Goal: Find specific page/section: Find specific page/section

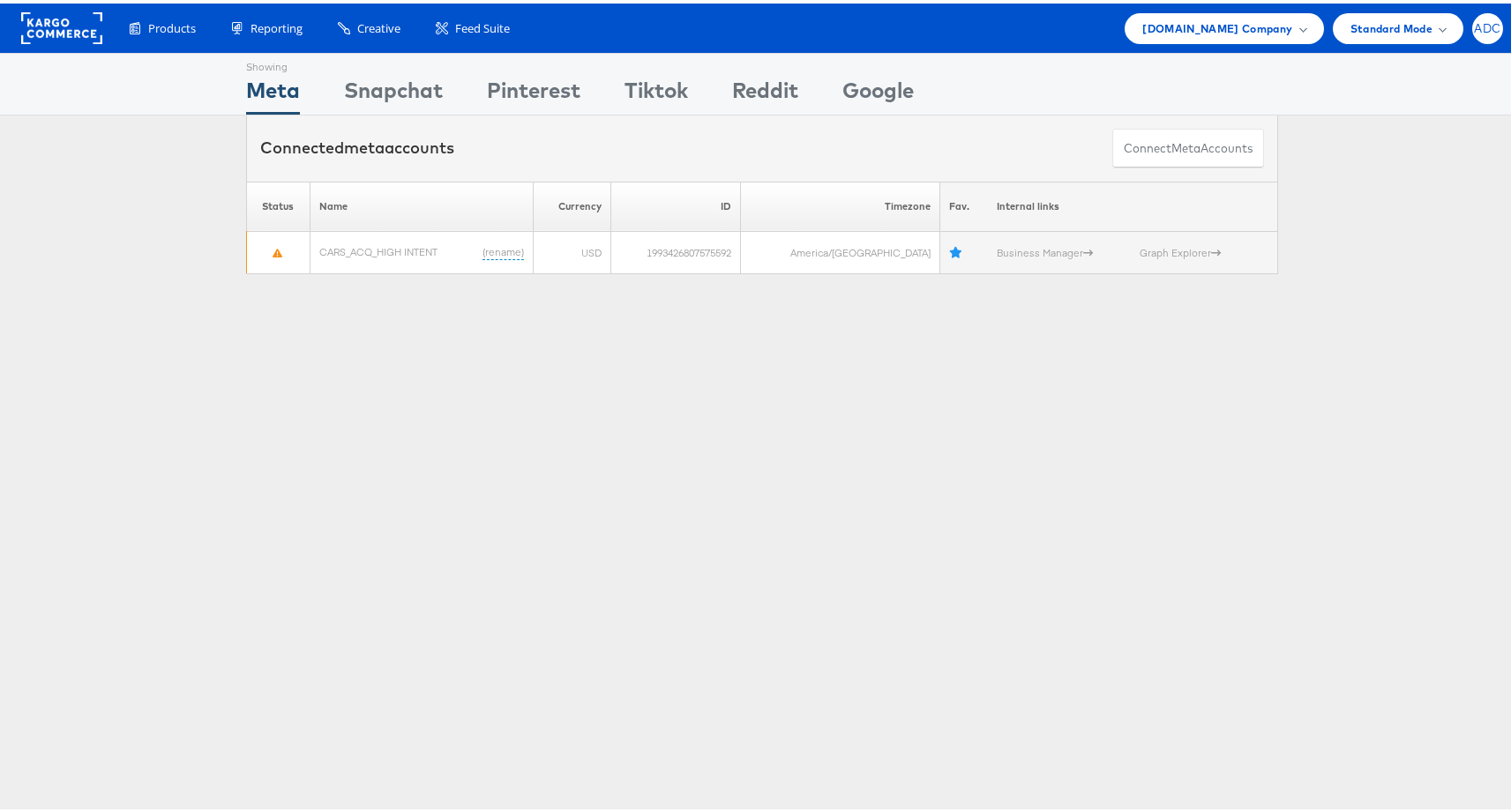
drag, startPoint x: 1492, startPoint y: 19, endPoint x: 1478, endPoint y: 25, distance: 15.2
click at [1492, 19] on div "Products Product Catalogs Enhance Your Product Catalog, Map Them to Publishers,…" at bounding box center [762, 24] width 1524 height 49
click at [1476, 26] on span "ADC" at bounding box center [1487, 25] width 26 height 12
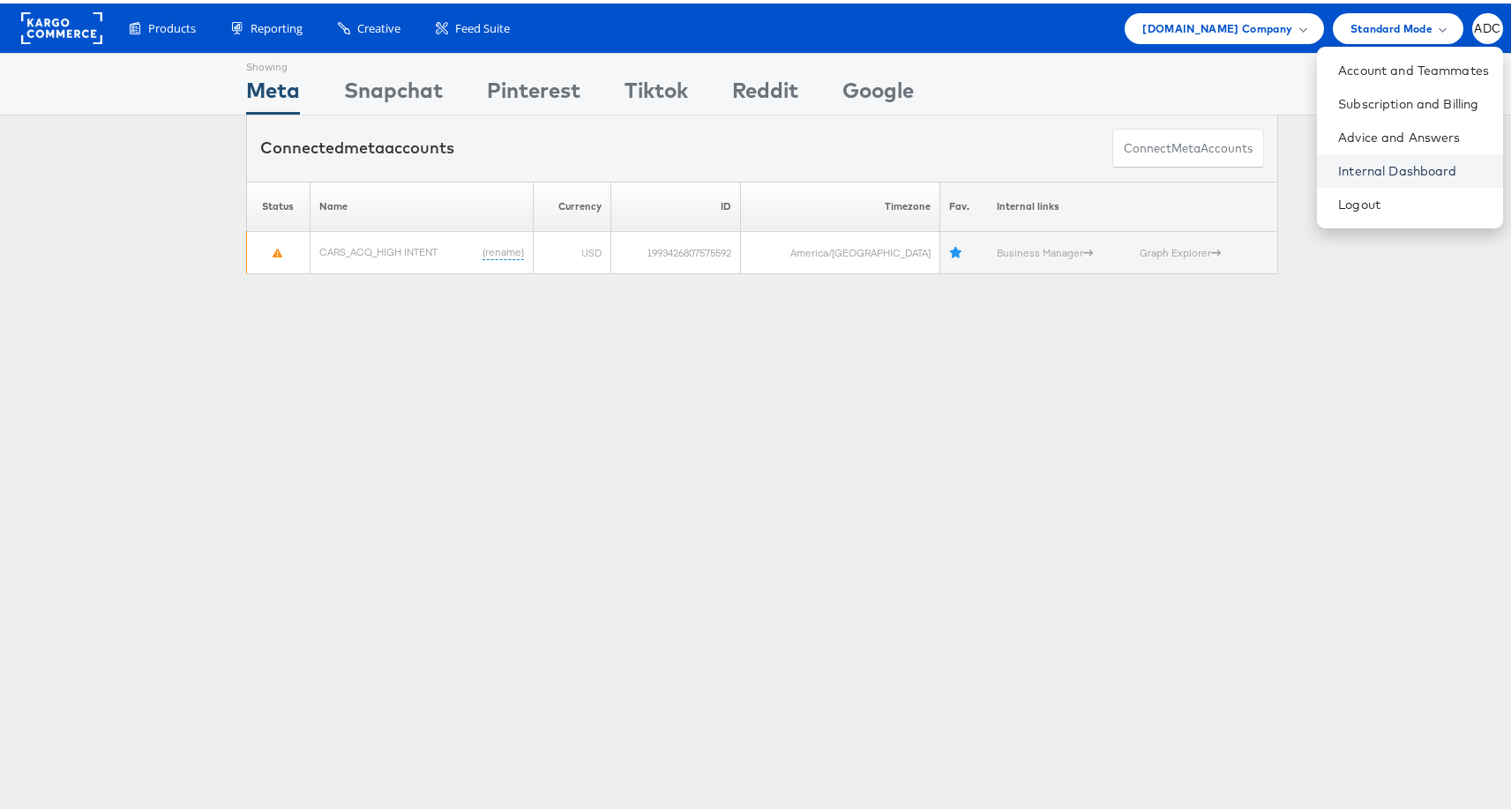
click at [1354, 163] on link "Internal Dashboard" at bounding box center [1414, 168] width 151 height 17
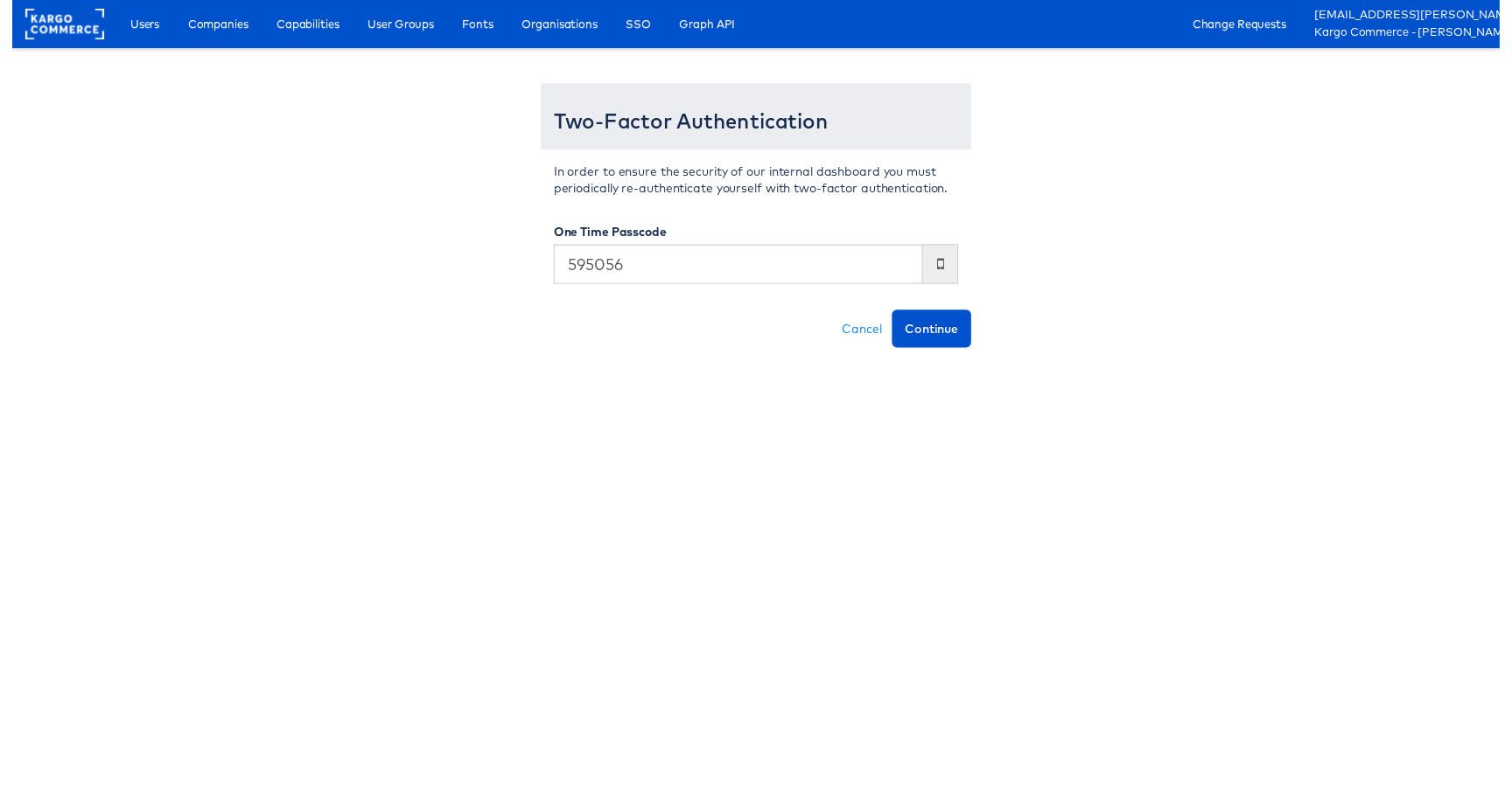
type input "595056"
click at [895, 315] on button "Continue" at bounding box center [935, 334] width 80 height 38
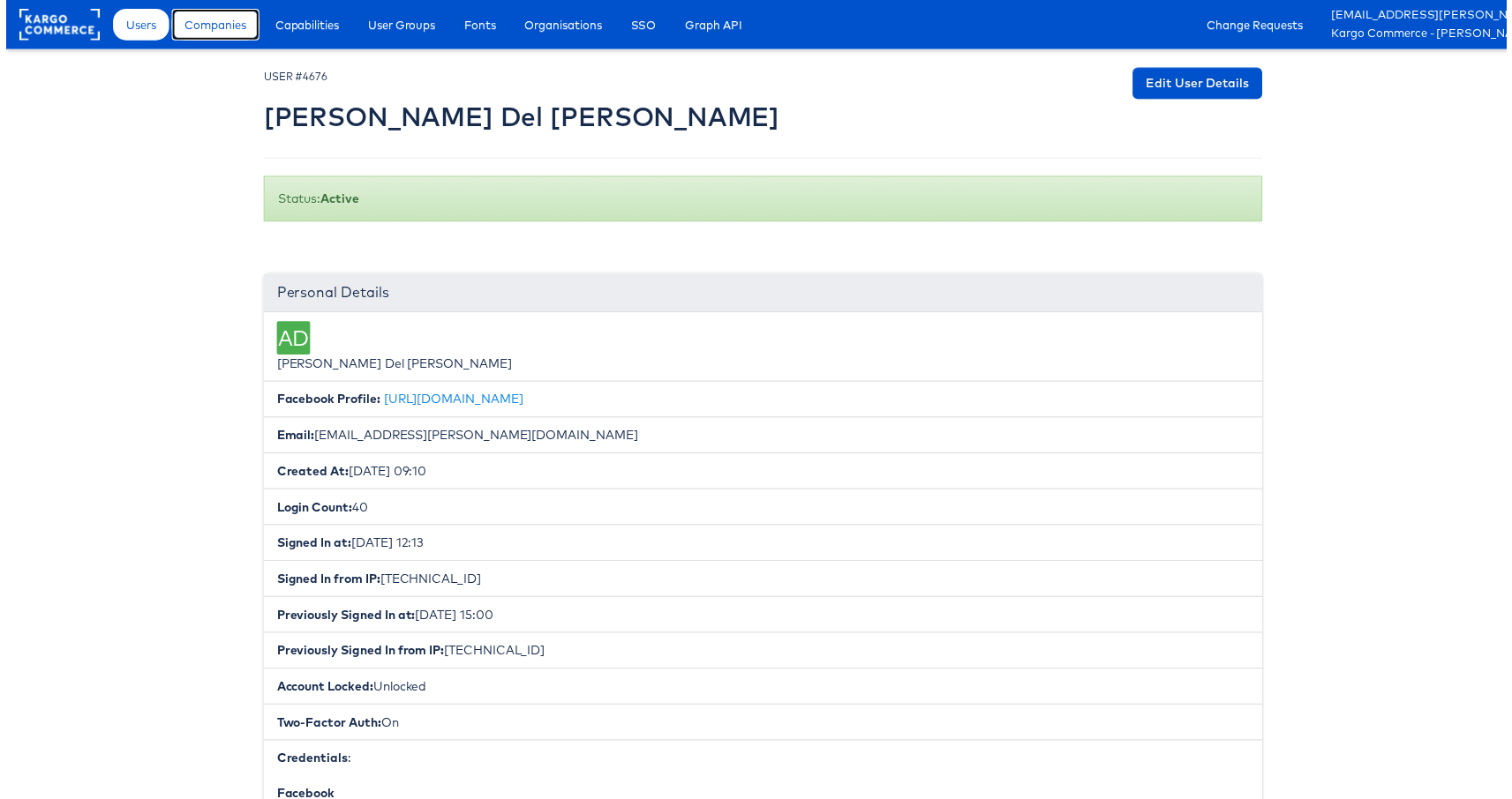
click at [214, 30] on span "Companies" at bounding box center [211, 24] width 62 height 17
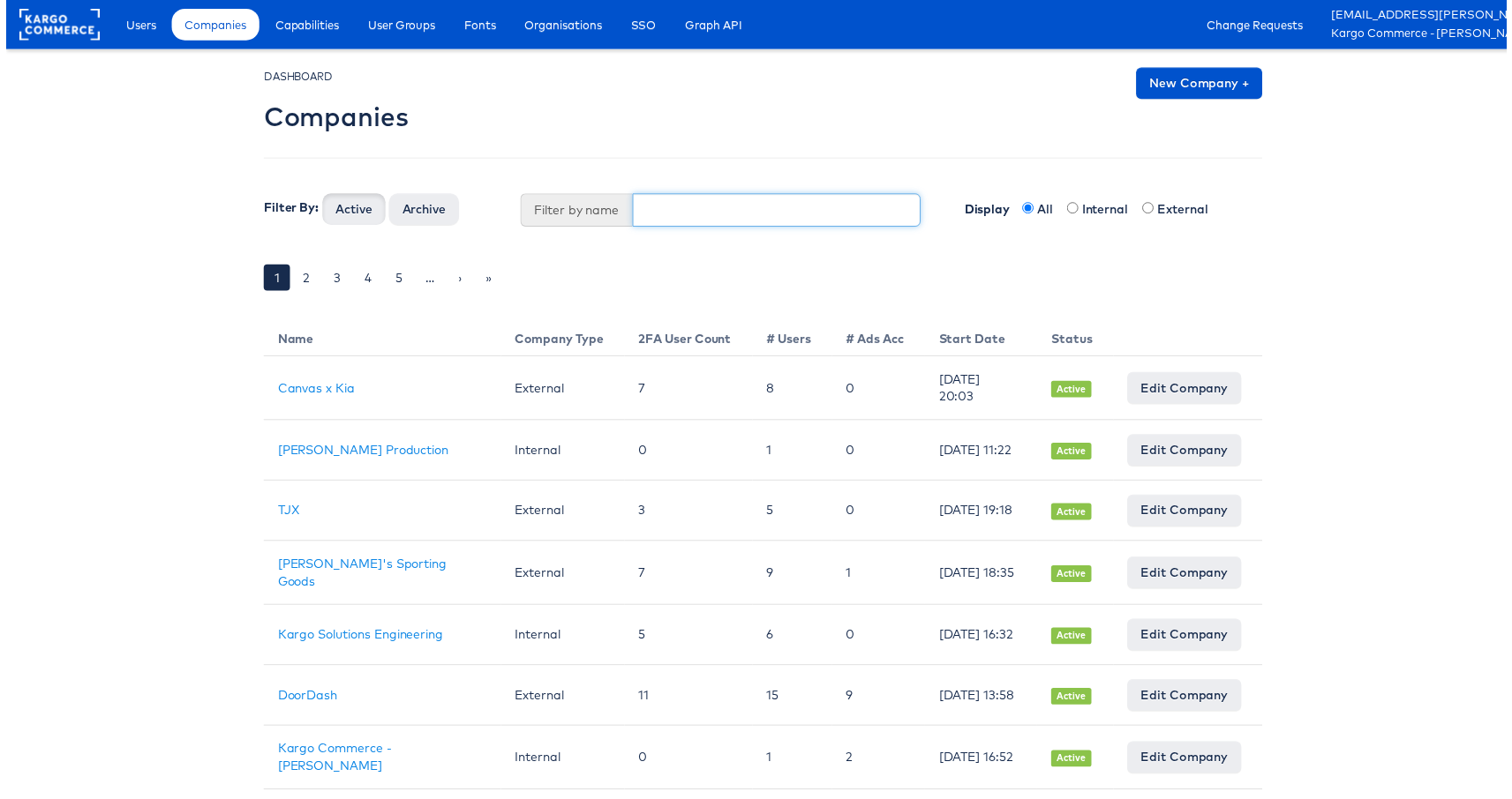
click at [703, 213] on input "text" at bounding box center [777, 211] width 291 height 34
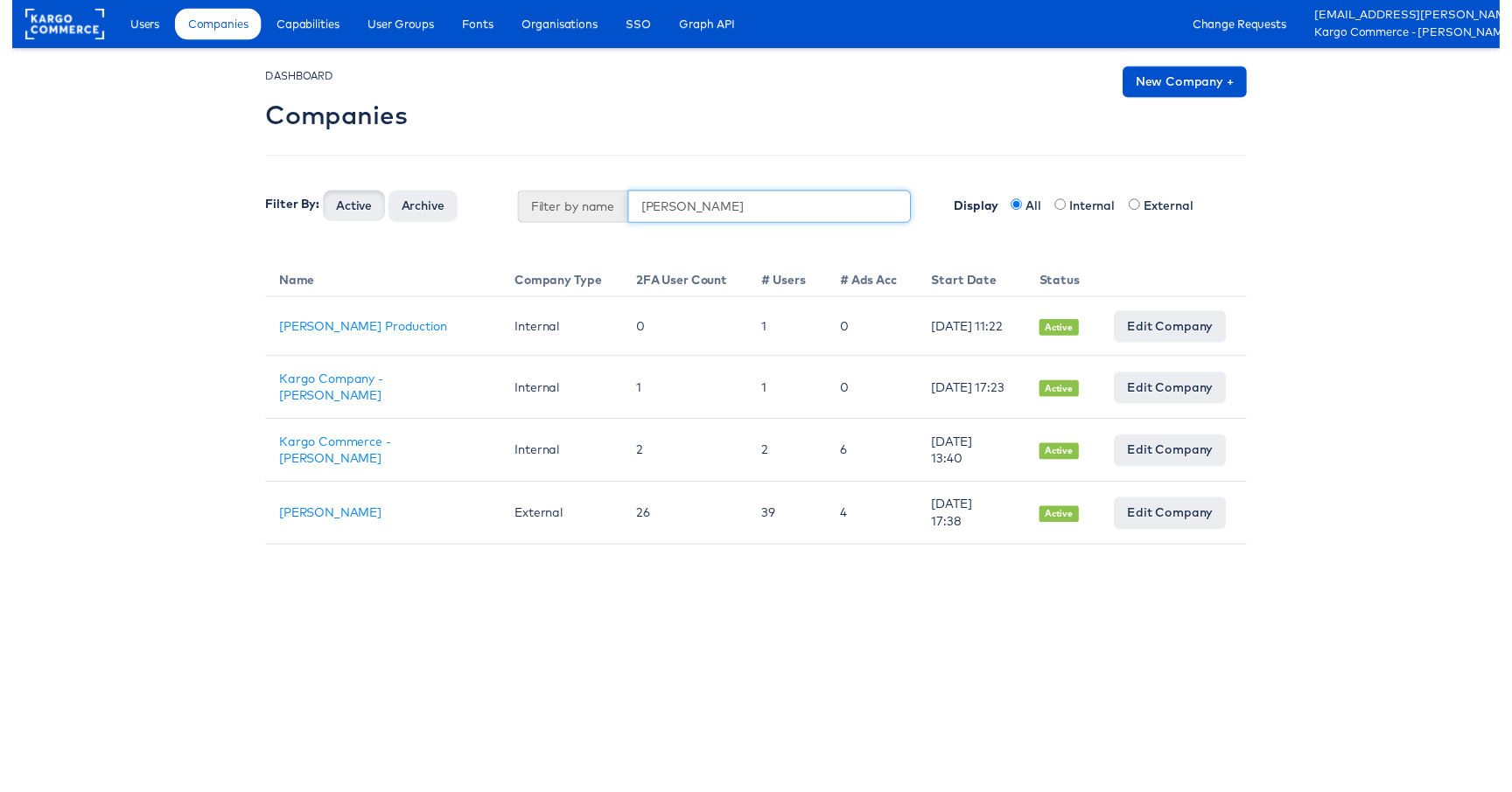
type input "jules"
click at [316, 193] on button "Active" at bounding box center [348, 208] width 63 height 32
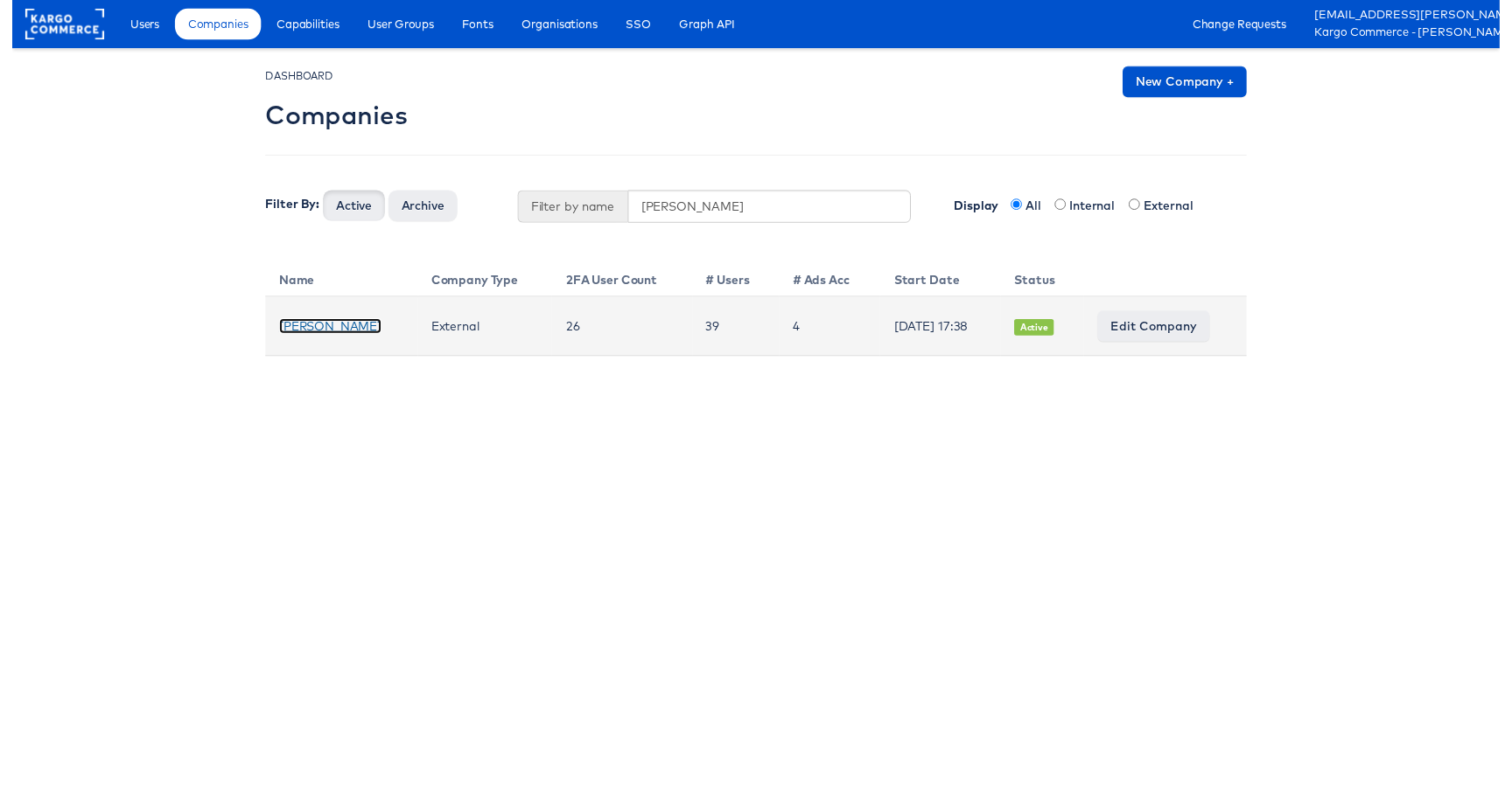
click at [291, 337] on link "[PERSON_NAME]" at bounding box center [323, 332] width 104 height 15
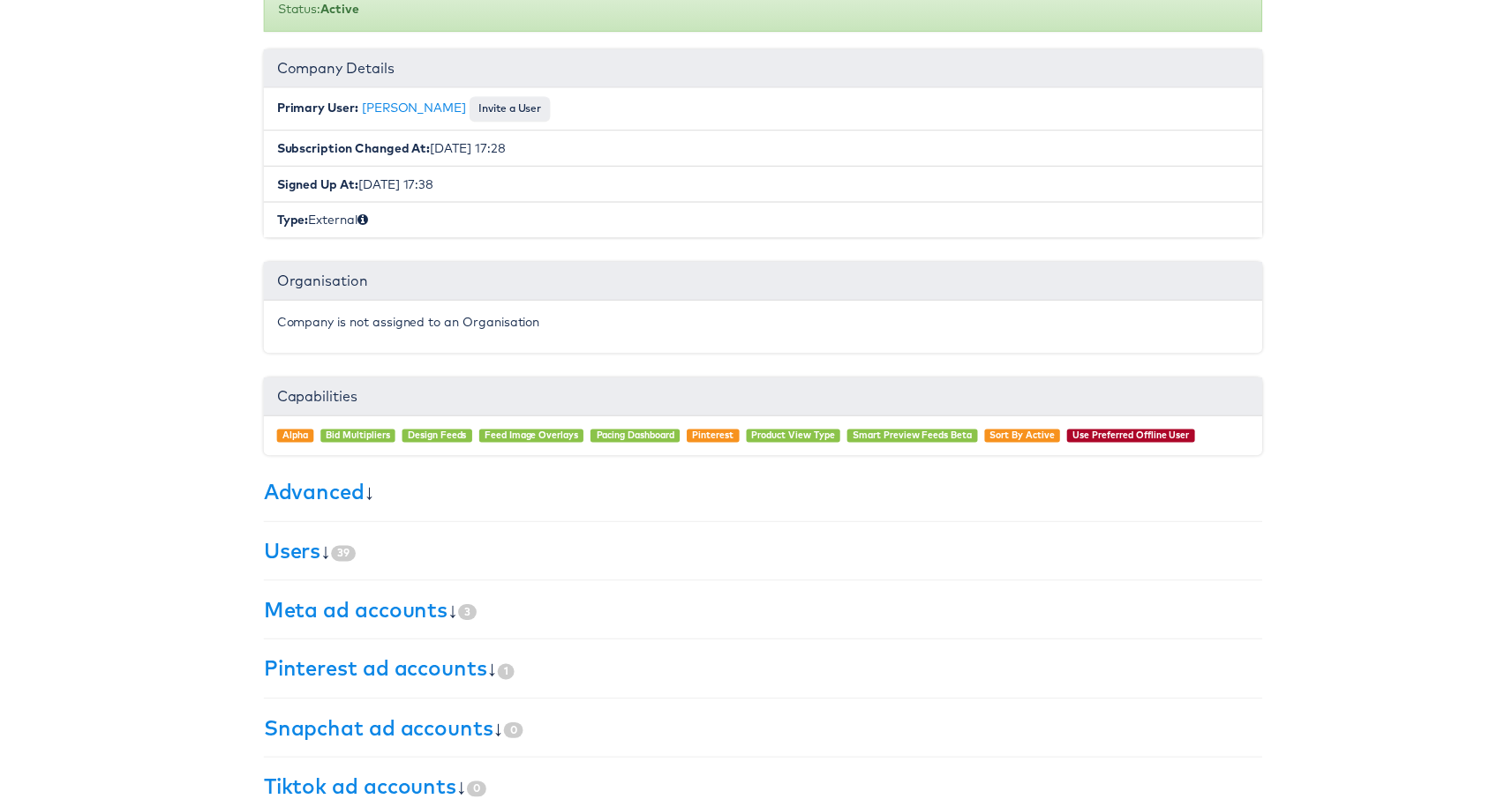
scroll to position [232, 0]
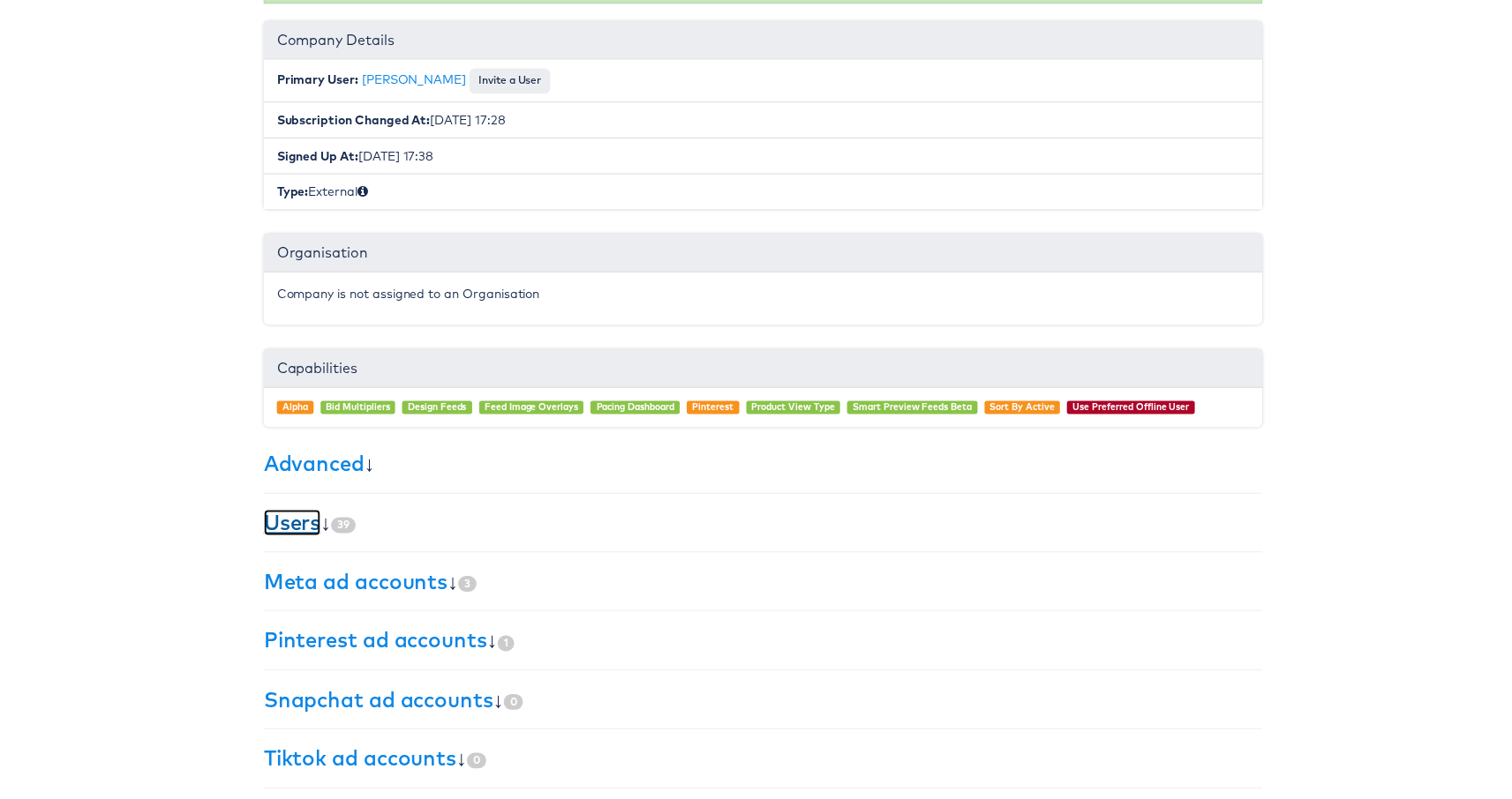
click at [259, 519] on link "Users" at bounding box center [288, 526] width 58 height 26
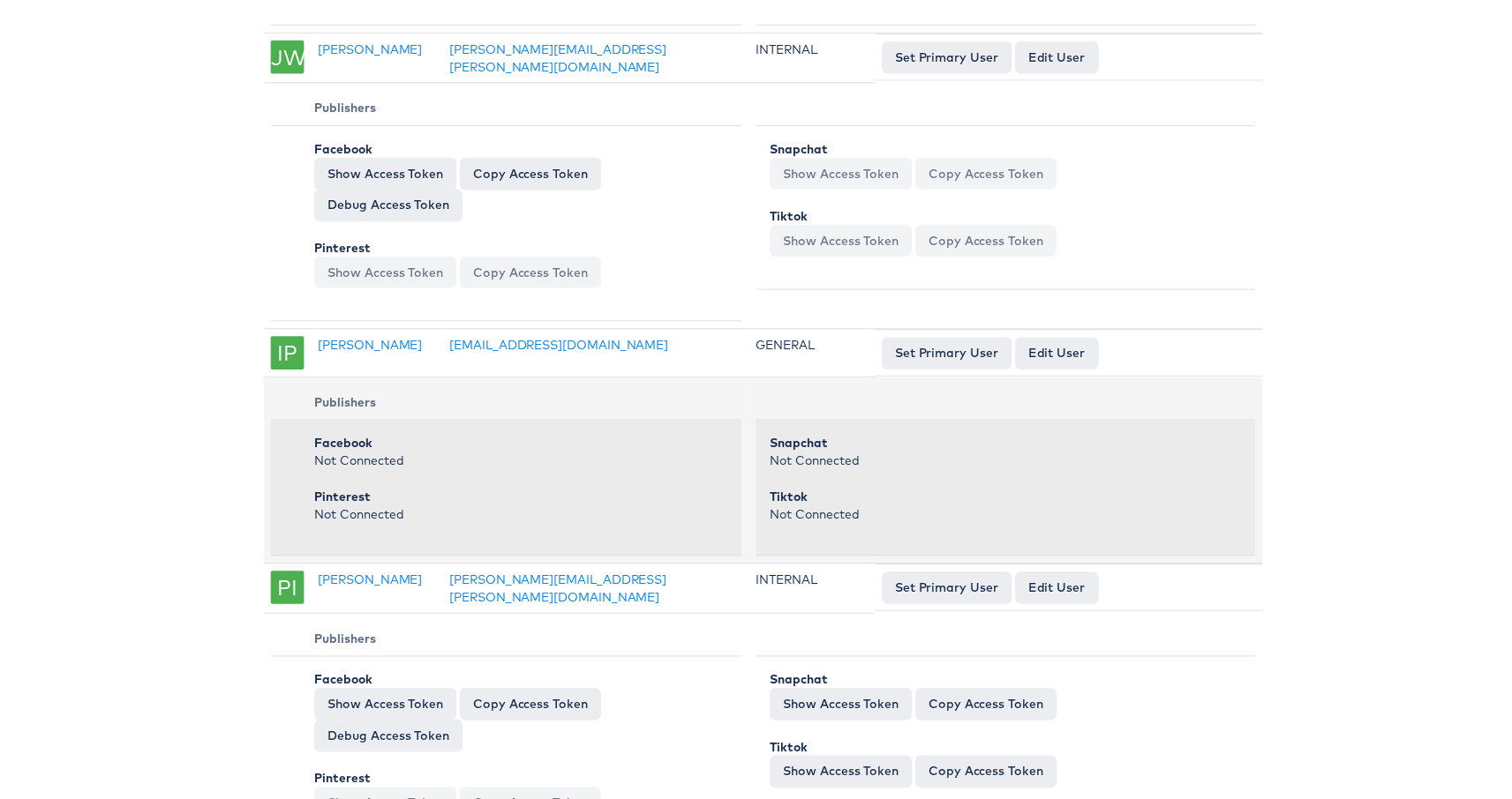
scroll to position [3553, 0]
